Goal: Transaction & Acquisition: Purchase product/service

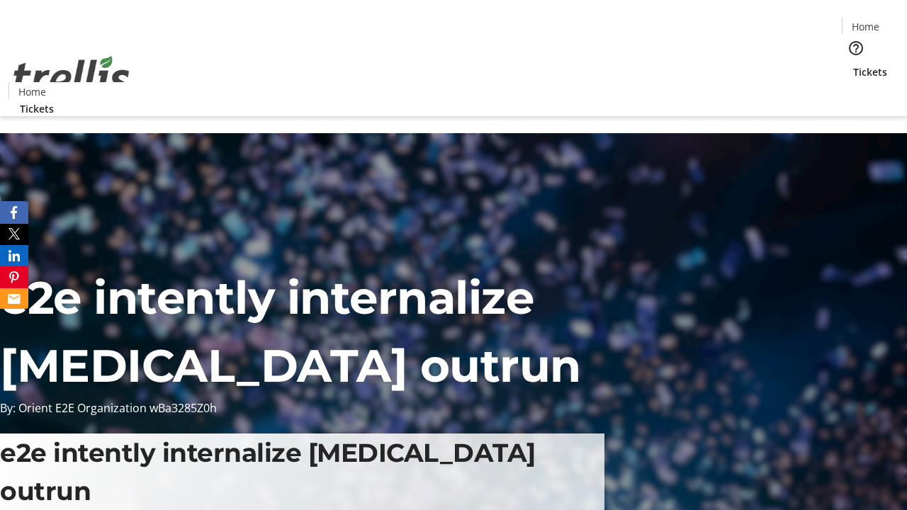
click at [853, 64] on span "Tickets" at bounding box center [870, 71] width 34 height 15
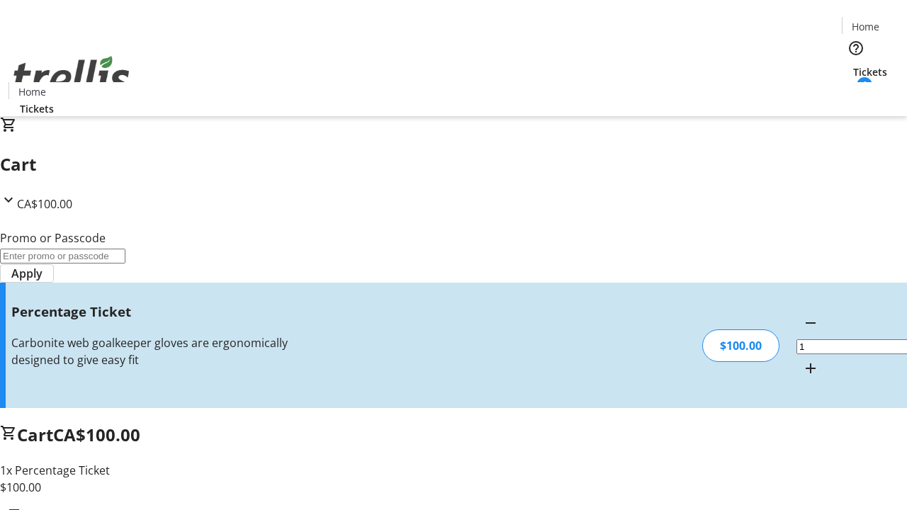
type input "BAR"
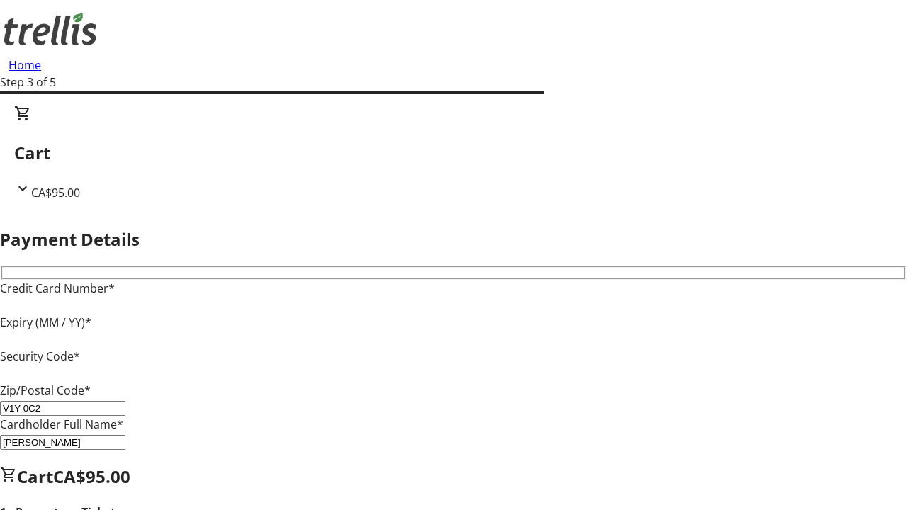
type input "V1Y 0C2"
